Goal: Task Accomplishment & Management: Manage account settings

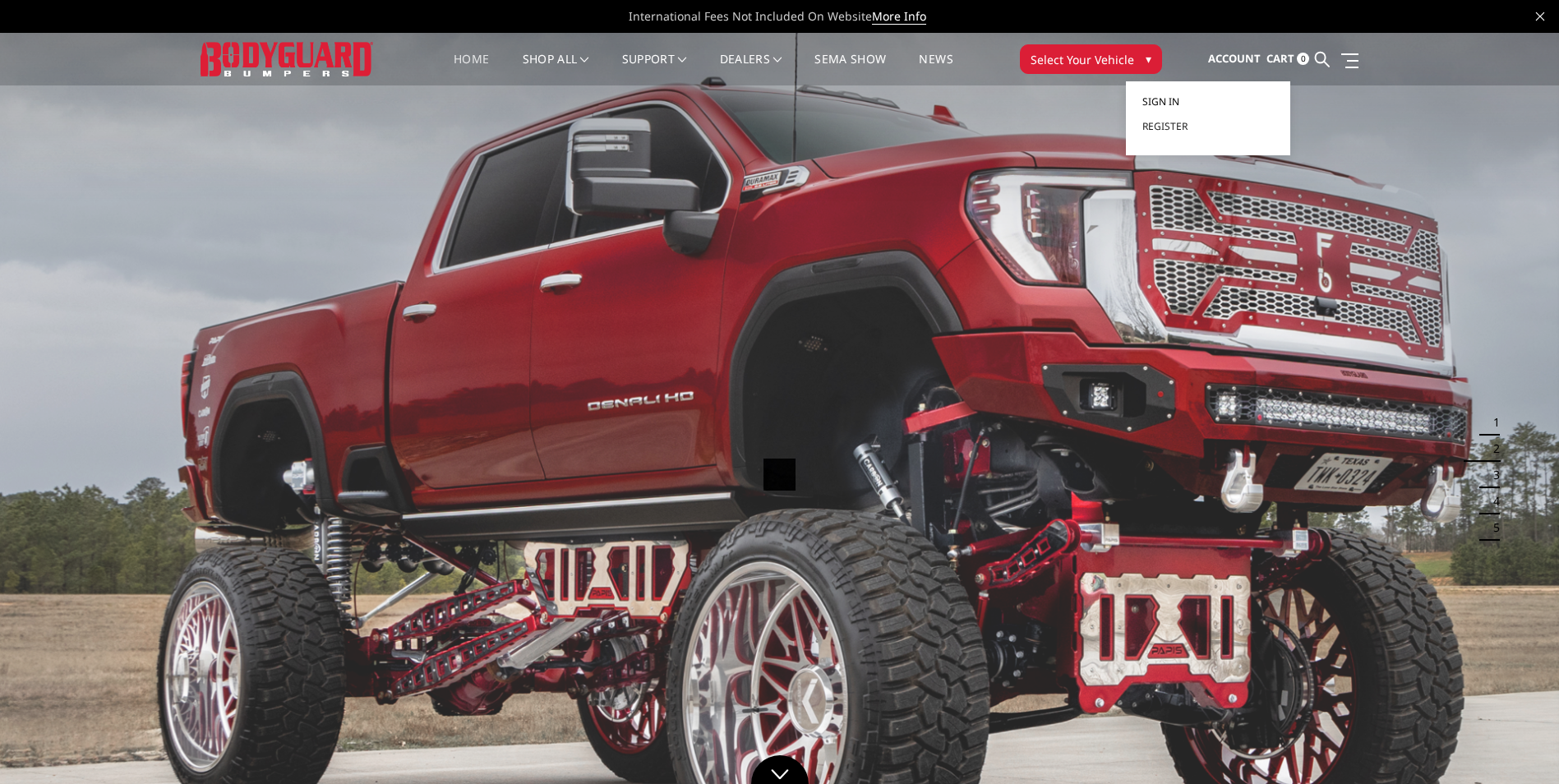
click at [1169, 93] on link "Sign in" at bounding box center [1208, 101] width 132 height 24
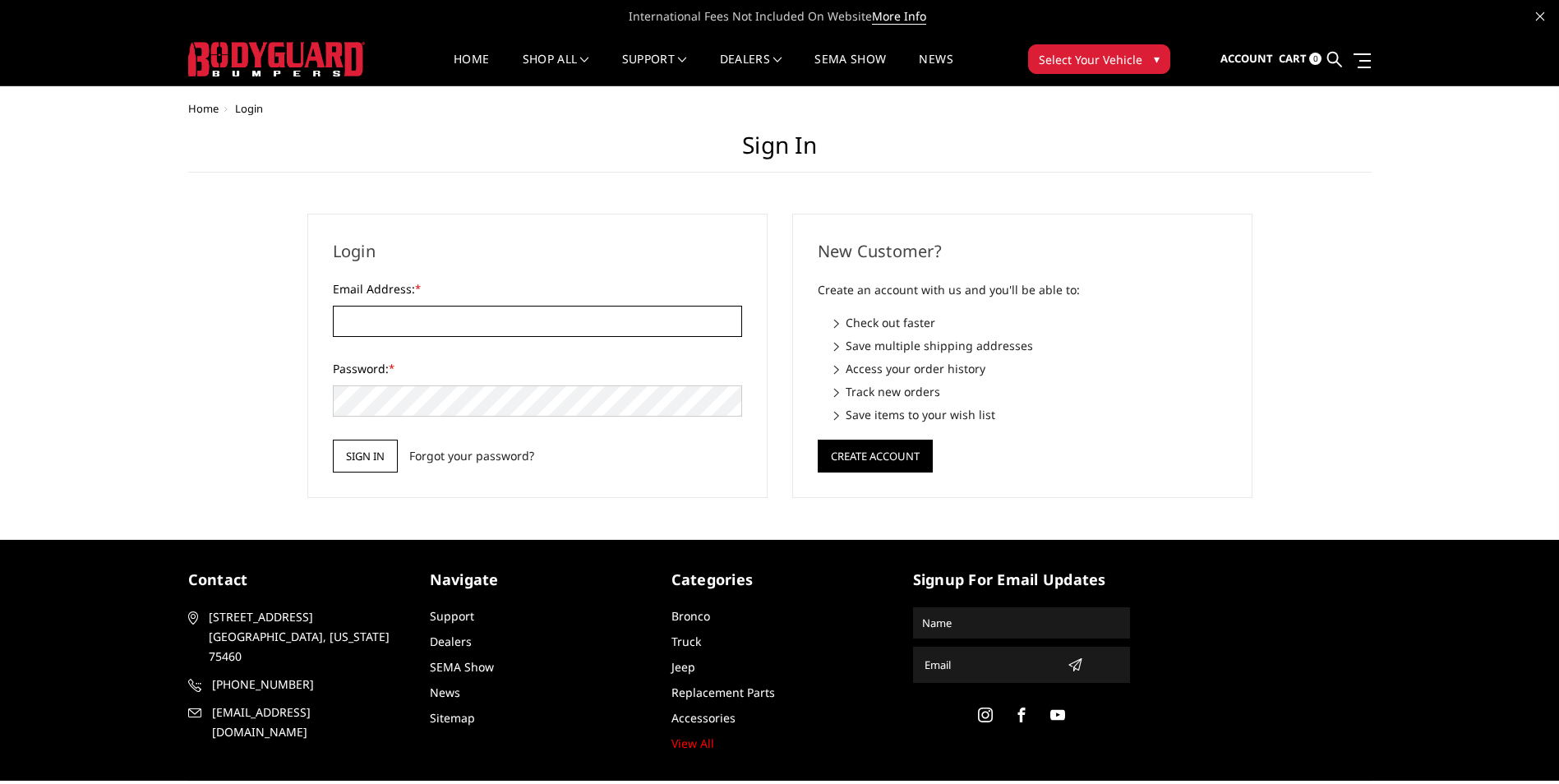
type input "[EMAIL_ADDRESS][DOMAIN_NAME]"
click at [351, 451] on input "Sign in" at bounding box center [365, 456] width 65 height 33
